Goal: Task Accomplishment & Management: Complete application form

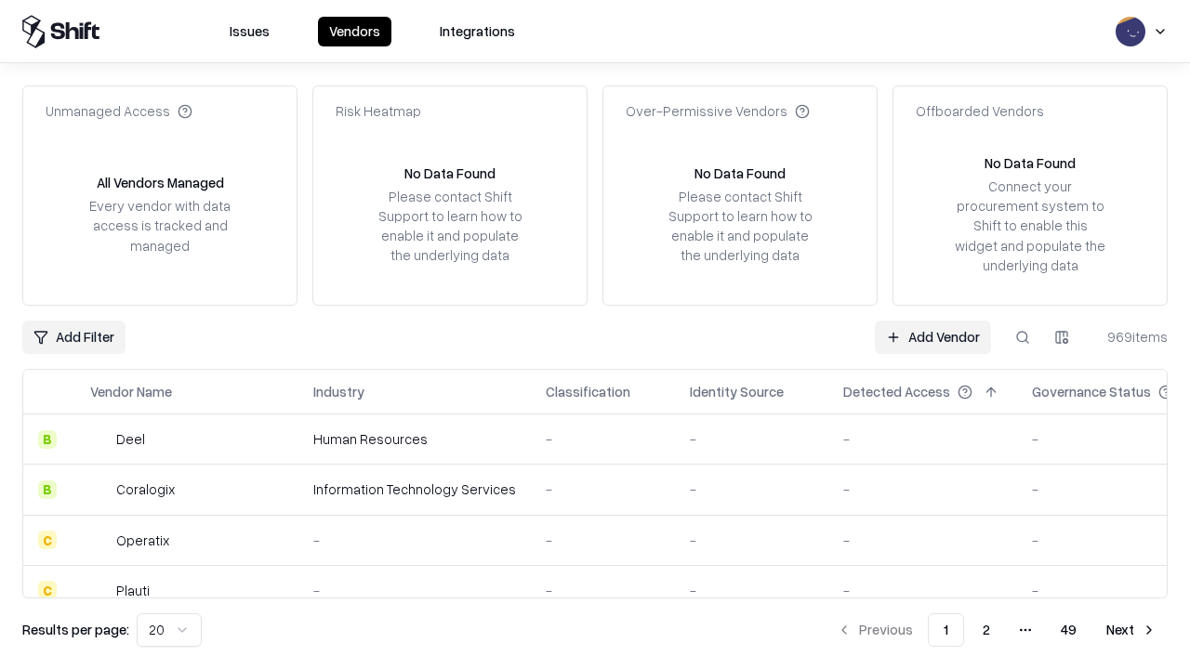
click at [933, 337] on link "Add Vendor" at bounding box center [933, 337] width 116 height 33
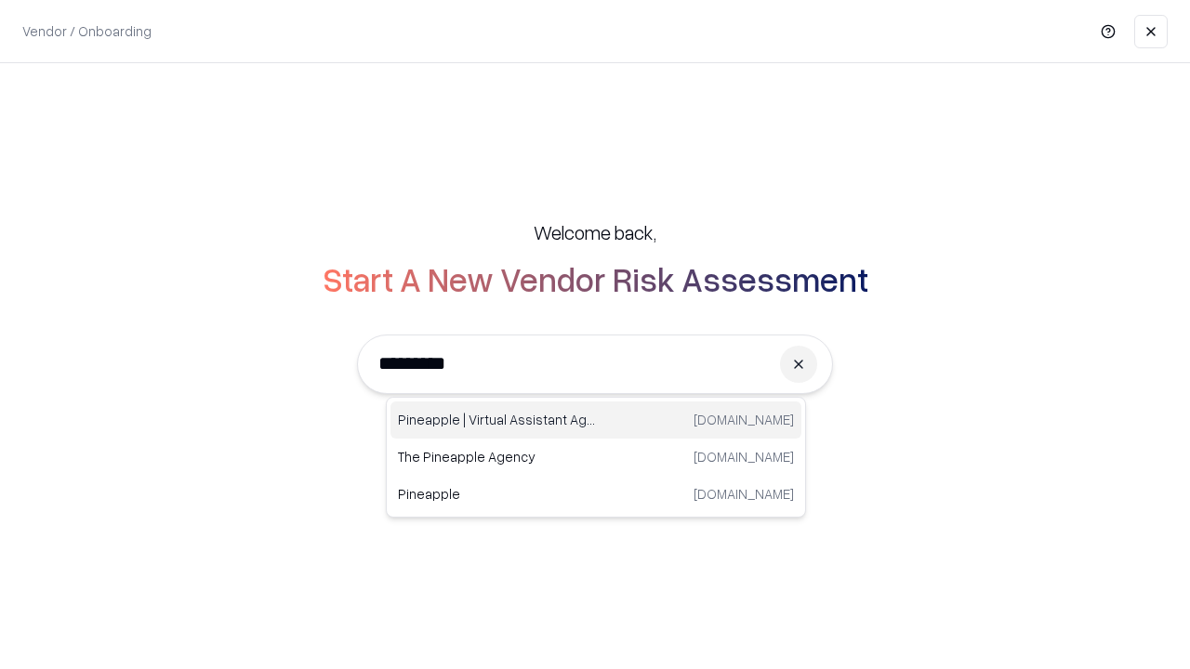
click at [596, 420] on div "Pineapple | Virtual Assistant Agency [DOMAIN_NAME]" at bounding box center [596, 420] width 411 height 37
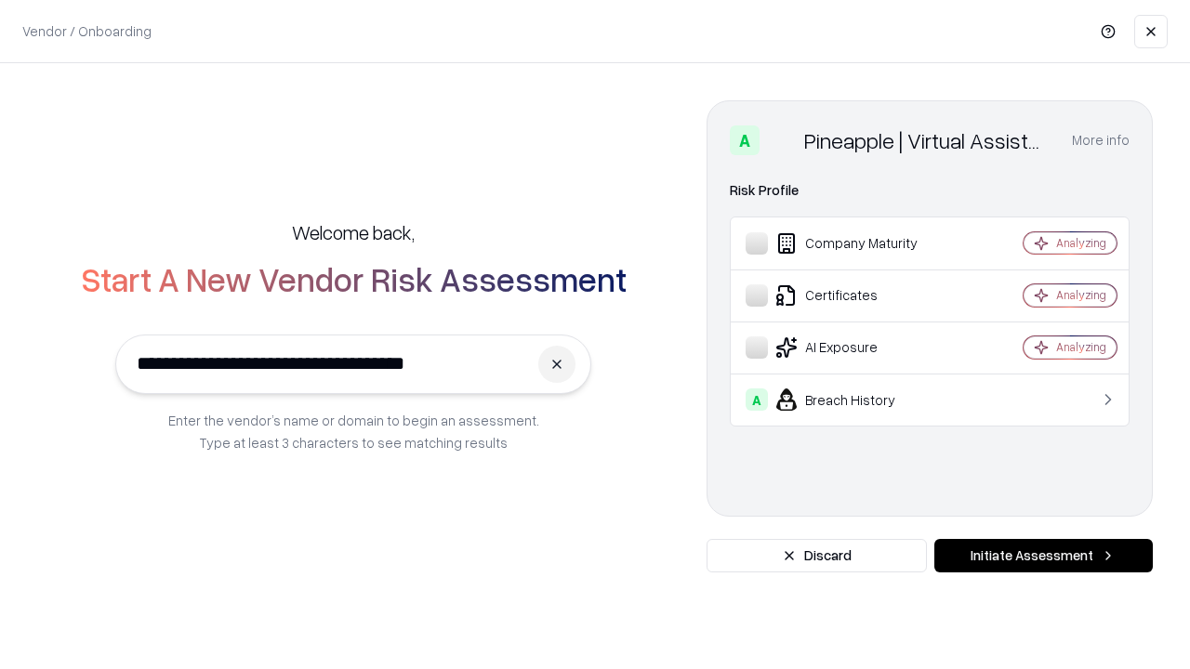
type input "**********"
click at [1043, 556] on button "Initiate Assessment" at bounding box center [1043, 555] width 219 height 33
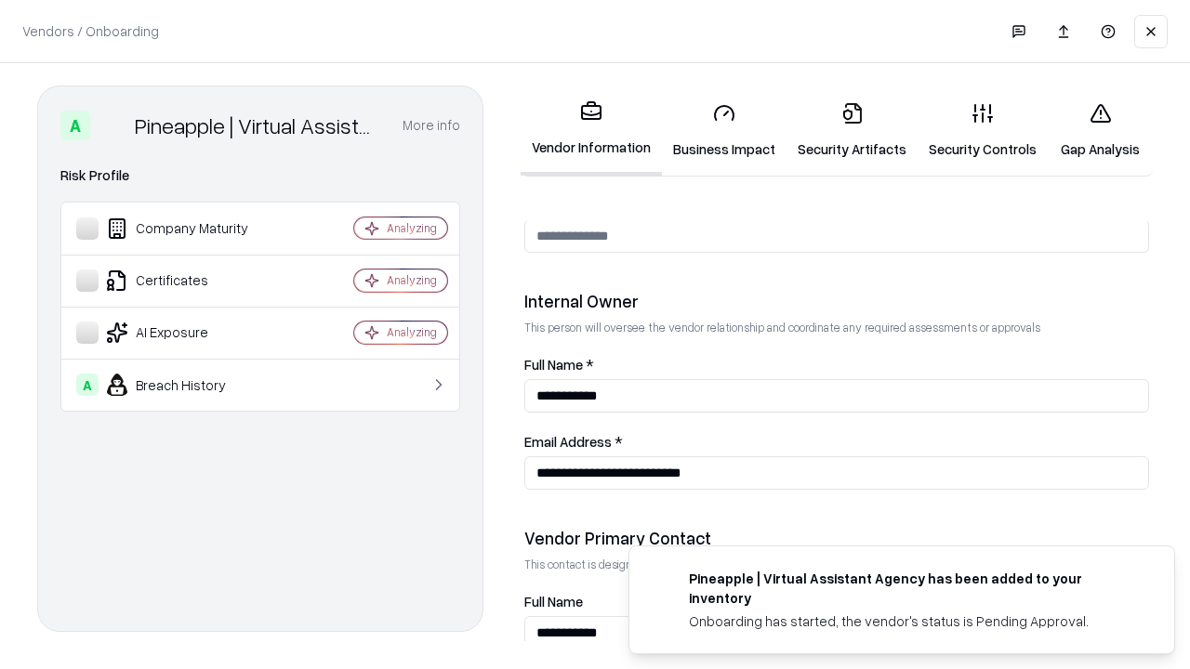
scroll to position [963, 0]
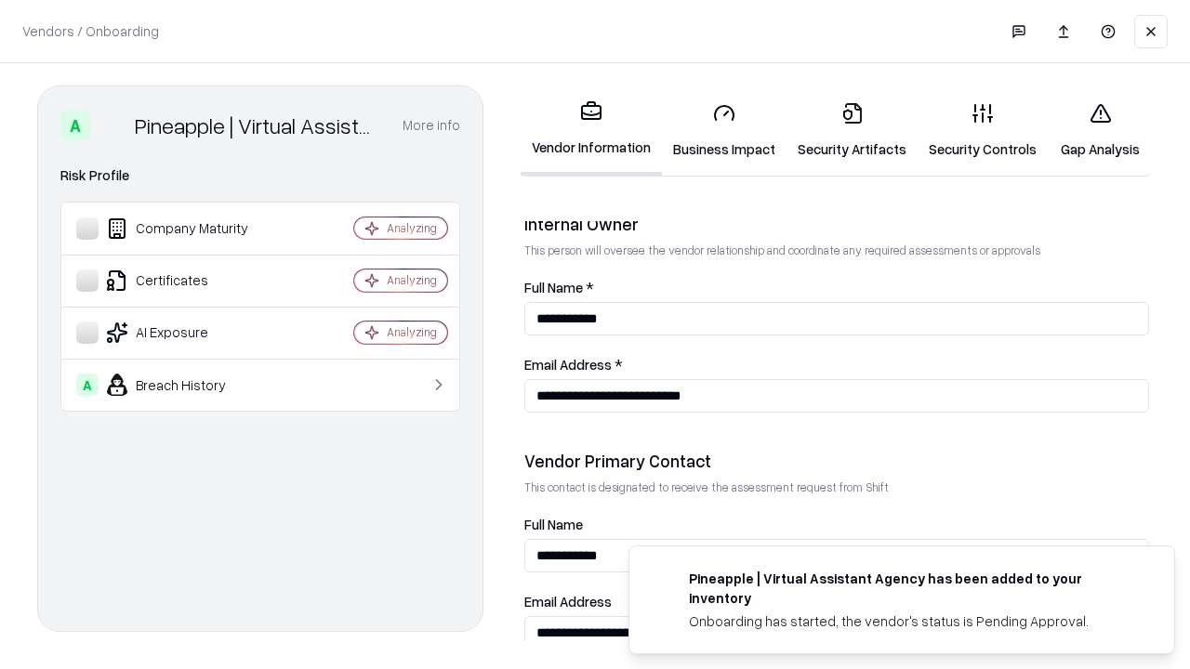
click at [724, 130] on link "Business Impact" at bounding box center [724, 130] width 125 height 86
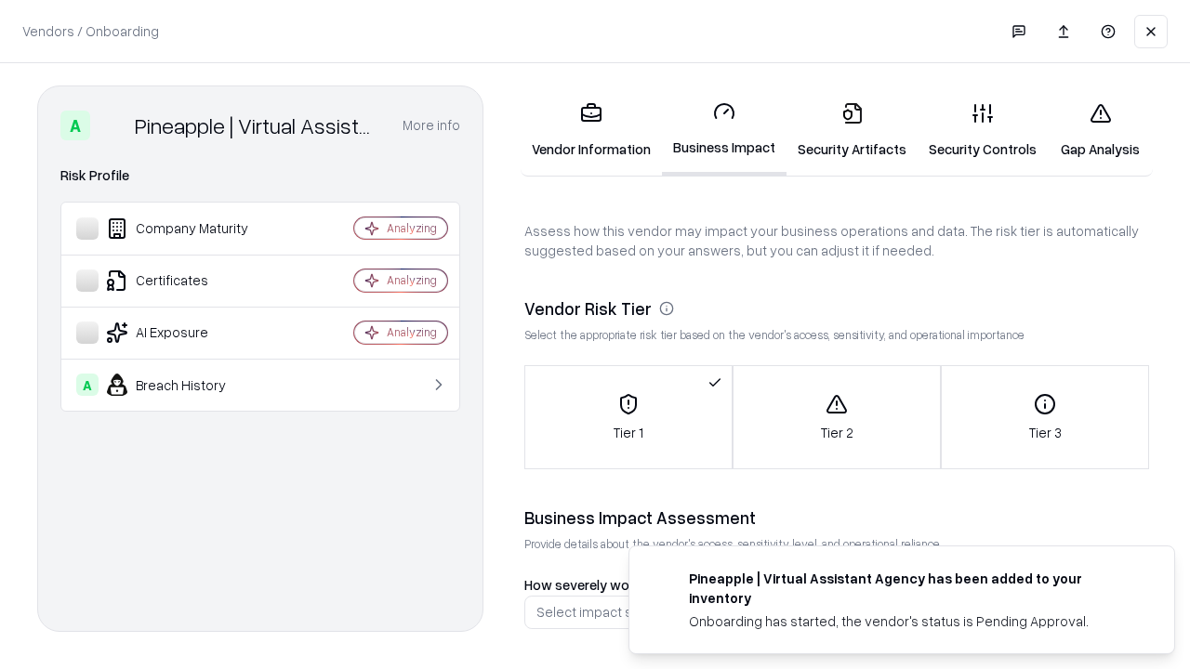
click at [852, 130] on link "Security Artifacts" at bounding box center [852, 130] width 131 height 86
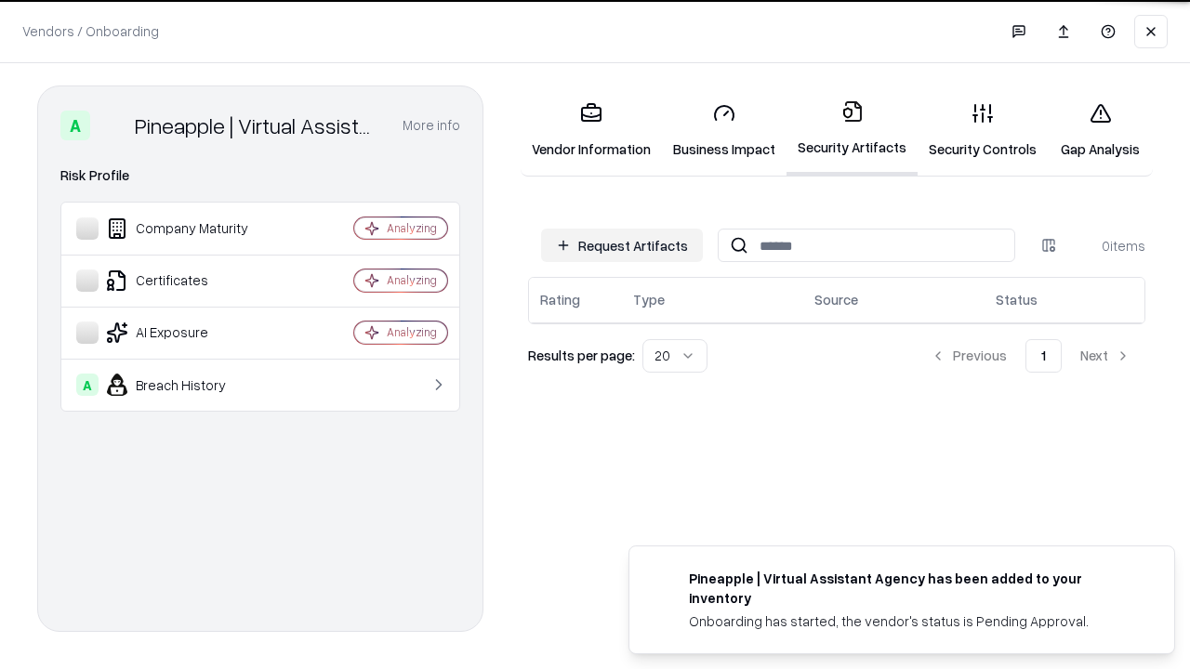
click at [622, 245] on button "Request Artifacts" at bounding box center [622, 245] width 162 height 33
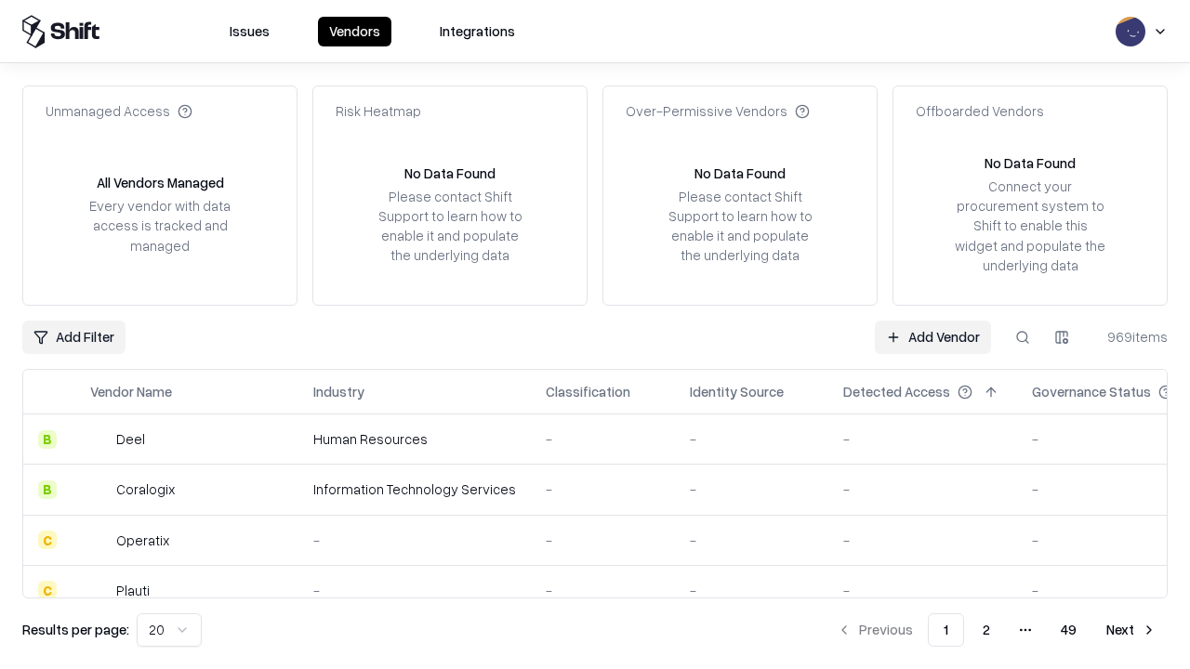
click at [933, 337] on link "Add Vendor" at bounding box center [933, 337] width 116 height 33
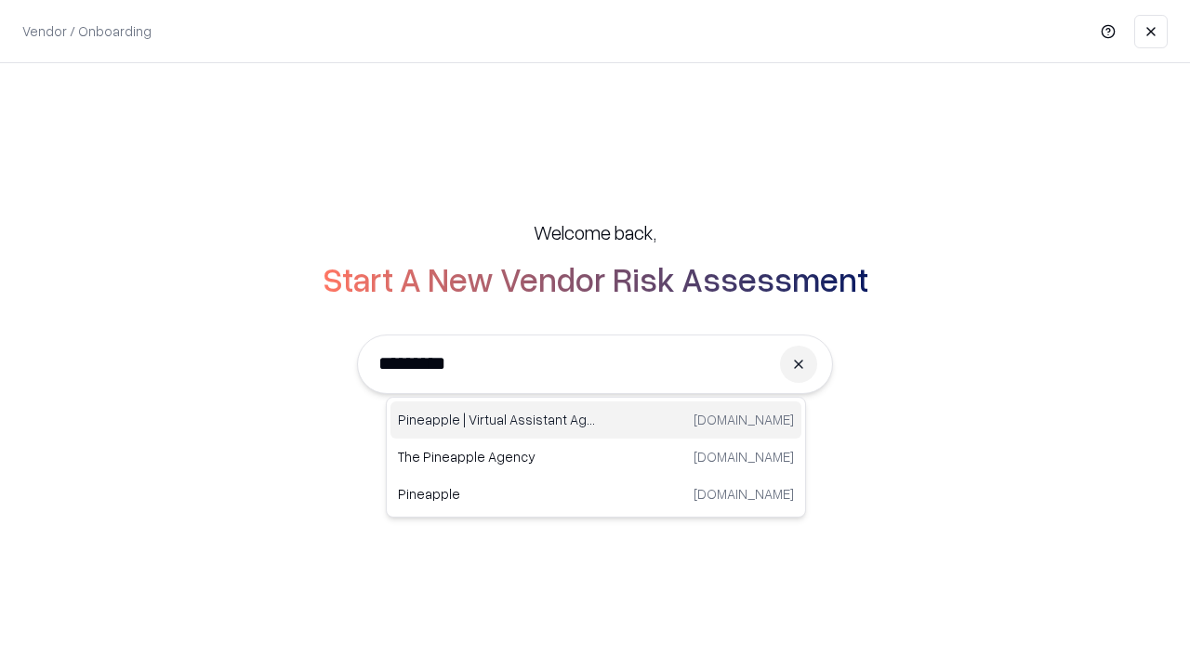
click at [596, 420] on div "Pineapple | Virtual Assistant Agency [DOMAIN_NAME]" at bounding box center [596, 420] width 411 height 37
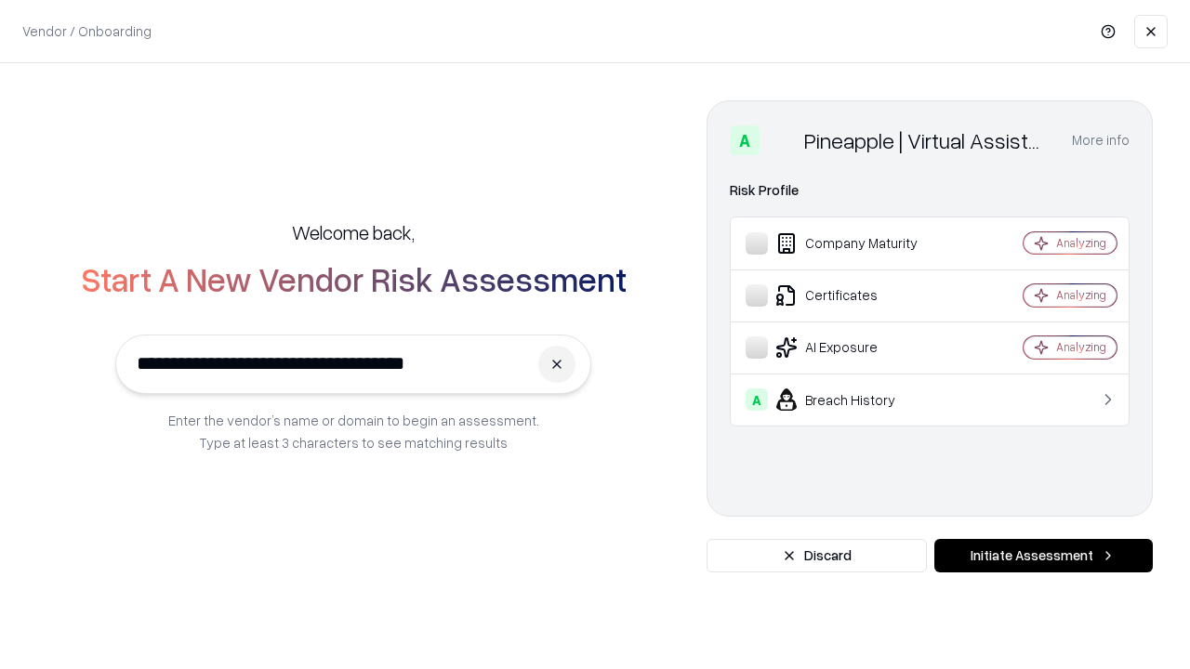
type input "**********"
click at [1043, 556] on button "Initiate Assessment" at bounding box center [1043, 555] width 219 height 33
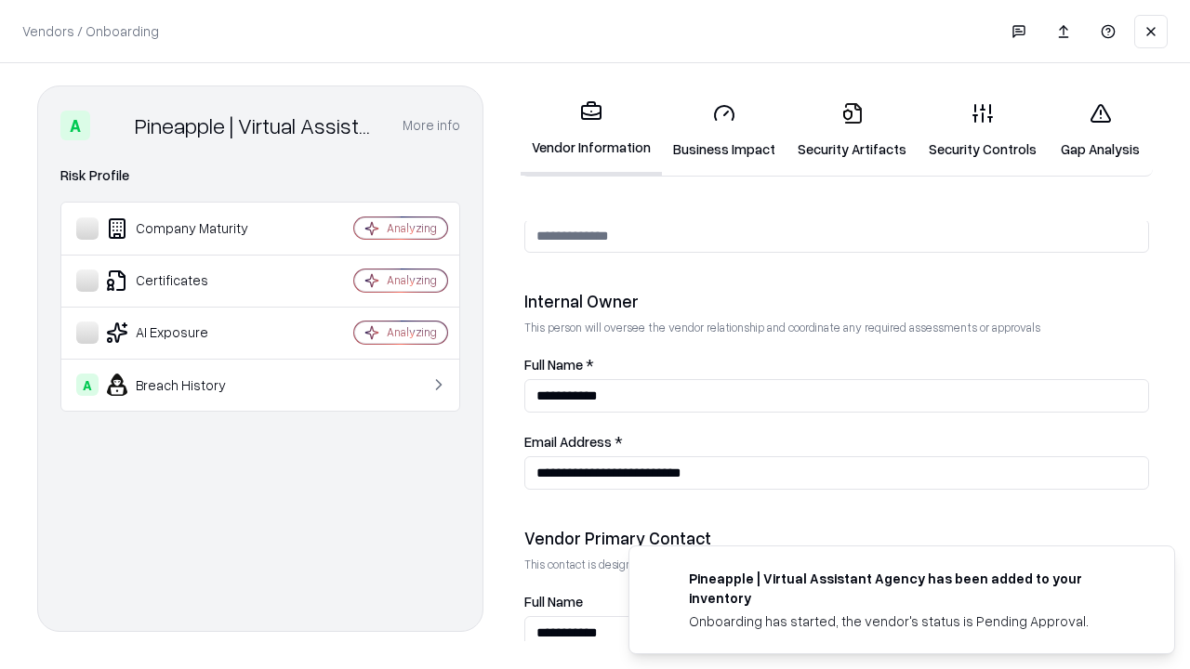
scroll to position [963, 0]
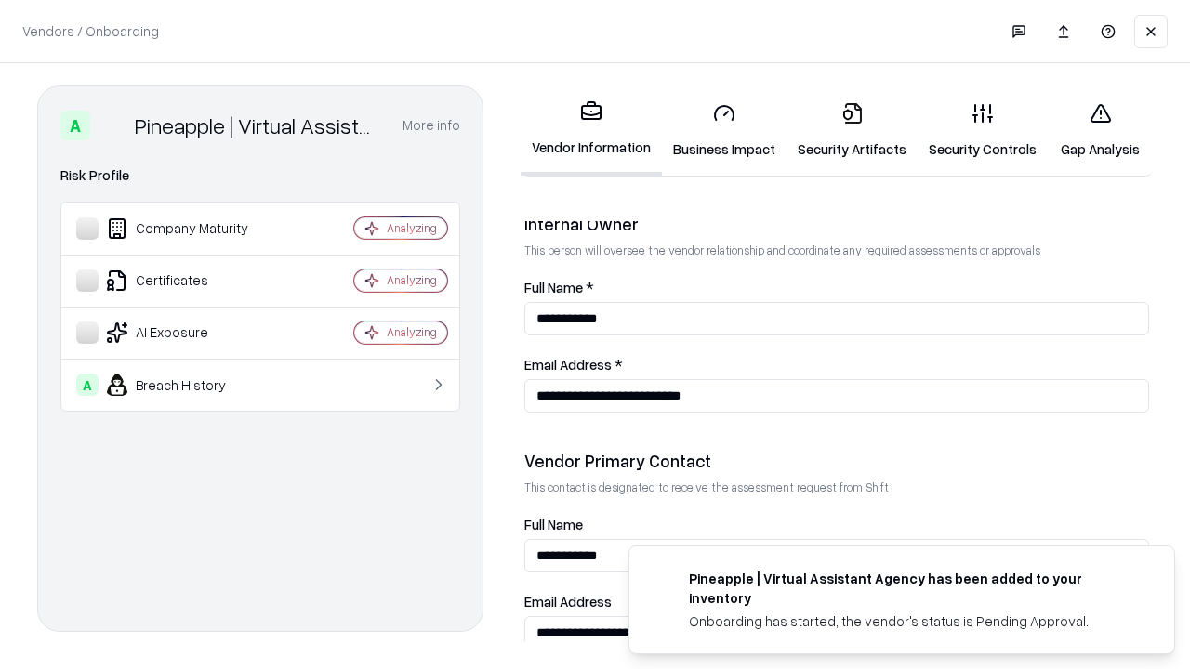
click at [1100, 130] on link "Gap Analysis" at bounding box center [1100, 130] width 105 height 86
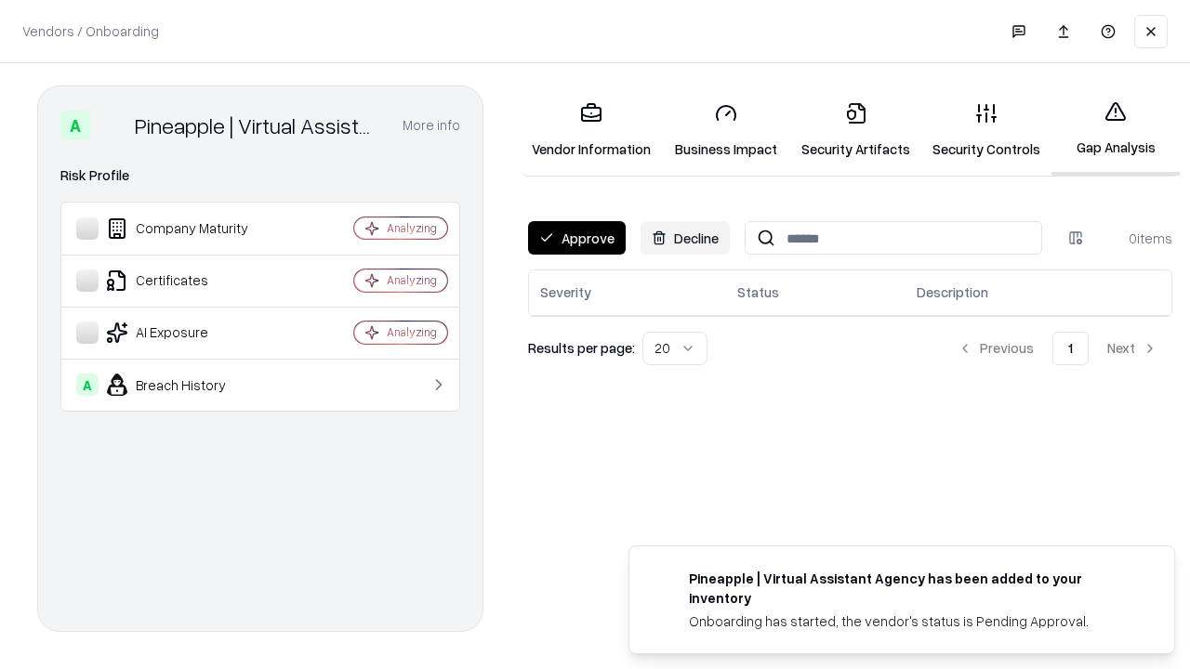
click at [576, 238] on button "Approve" at bounding box center [577, 237] width 98 height 33
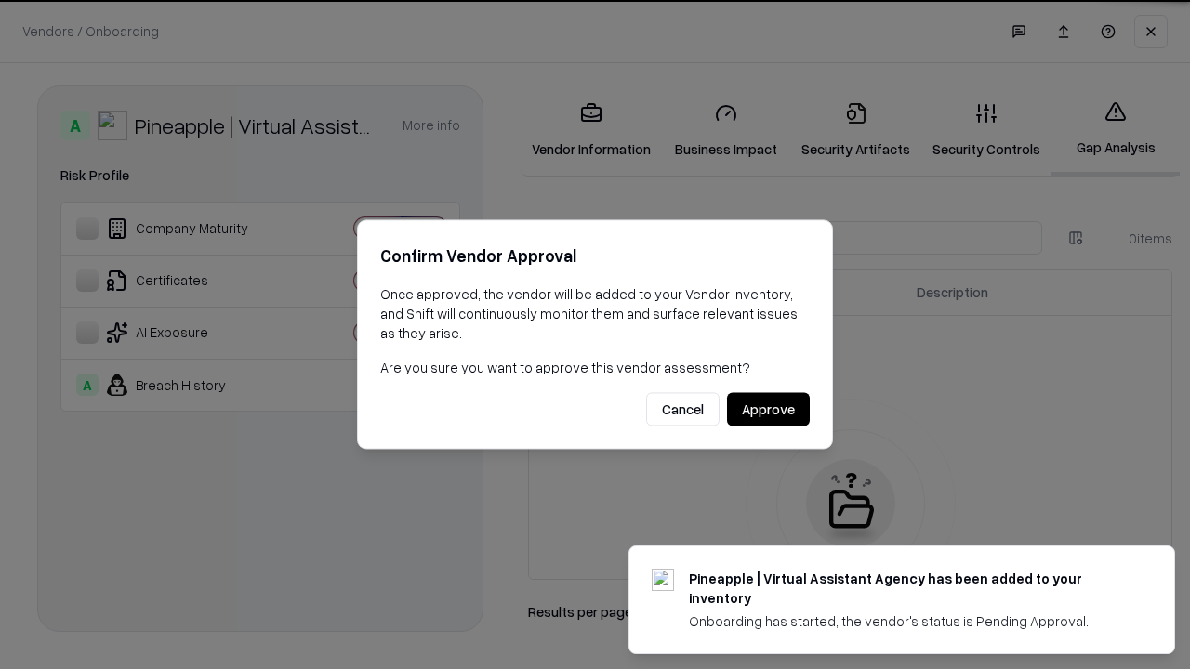
click at [768, 409] on button "Approve" at bounding box center [768, 409] width 83 height 33
